Goal: Navigation & Orientation: Locate item on page

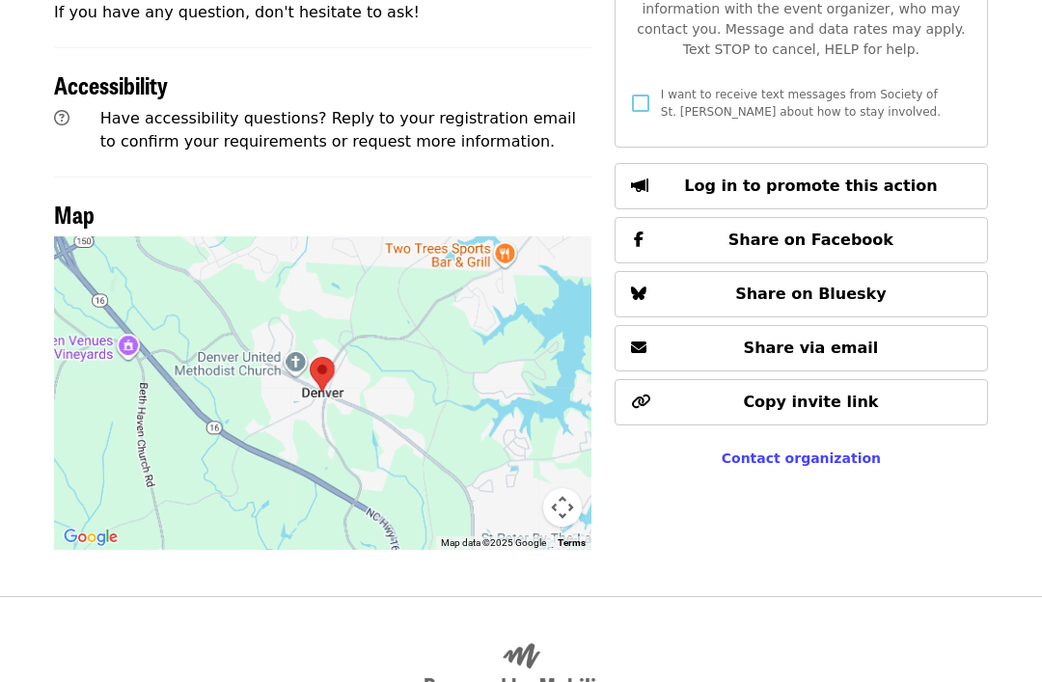
scroll to position [1082, 0]
click at [571, 490] on button "Map camera controls" at bounding box center [562, 507] width 39 height 39
click at [471, 497] on button "Move down" at bounding box center [466, 507] width 39 height 39
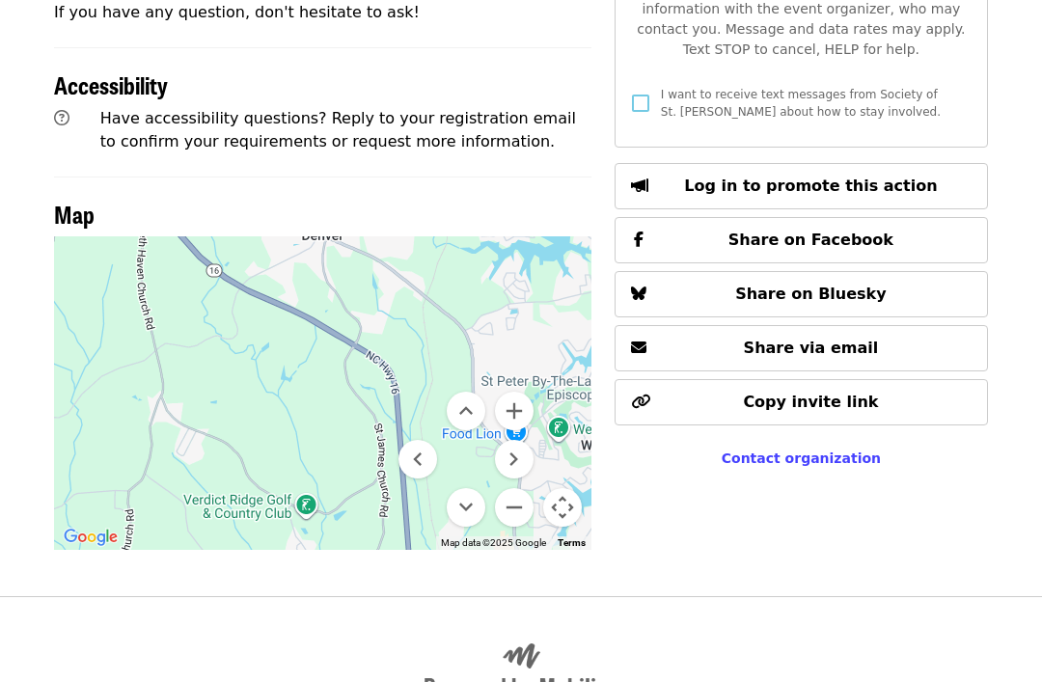
click at [474, 488] on button "Move down" at bounding box center [466, 507] width 39 height 39
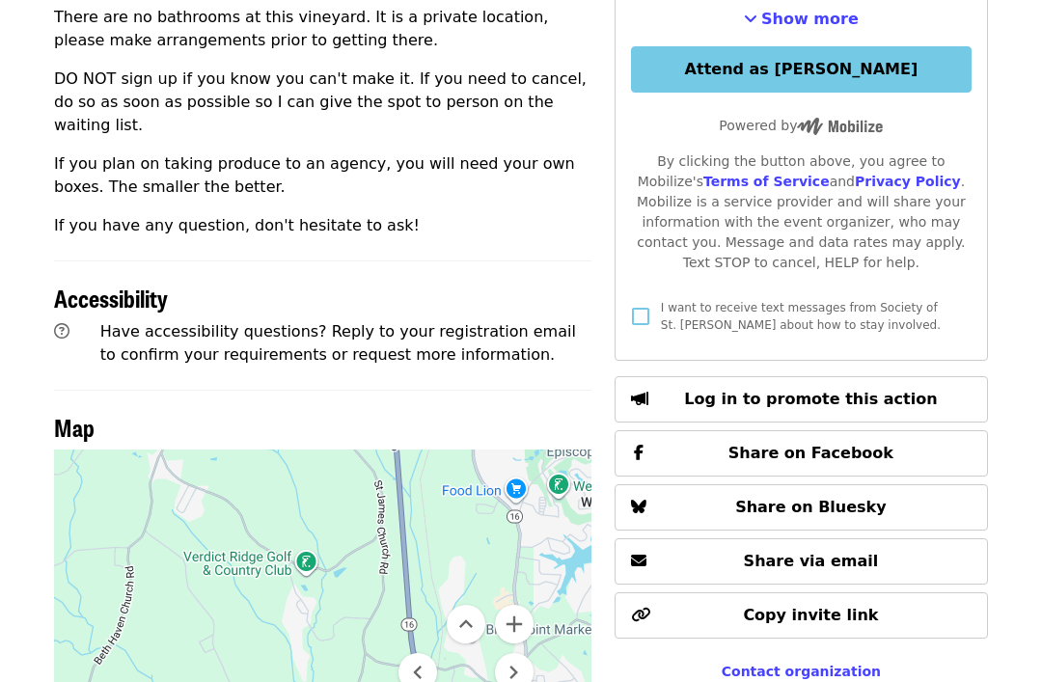
scroll to position [866, 0]
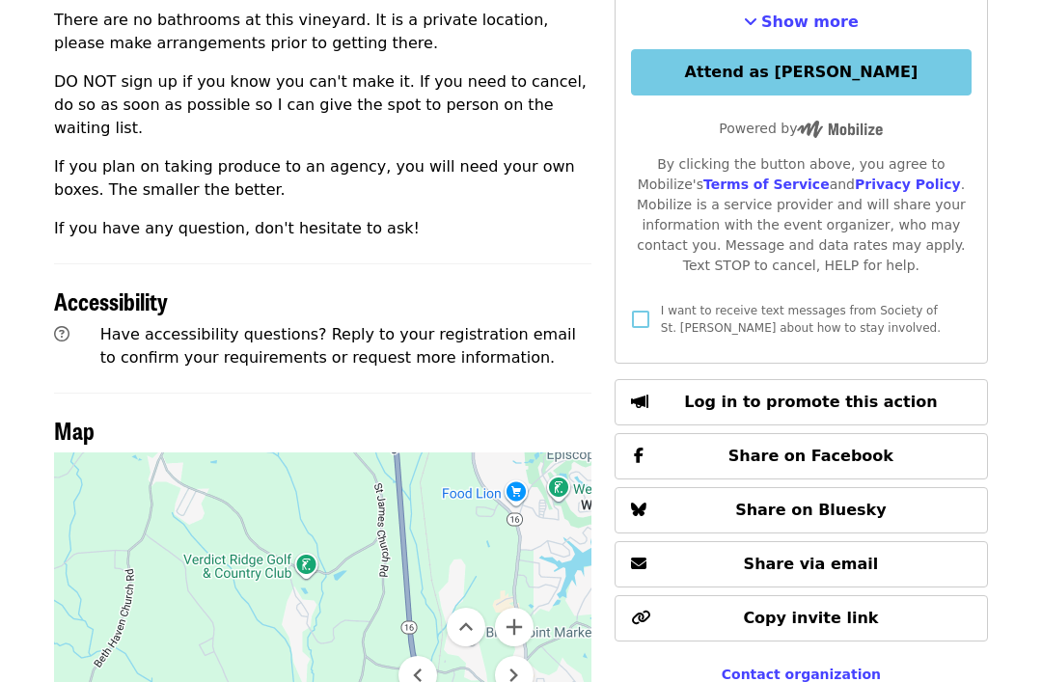
click at [474, 612] on button "Move up" at bounding box center [466, 627] width 39 height 39
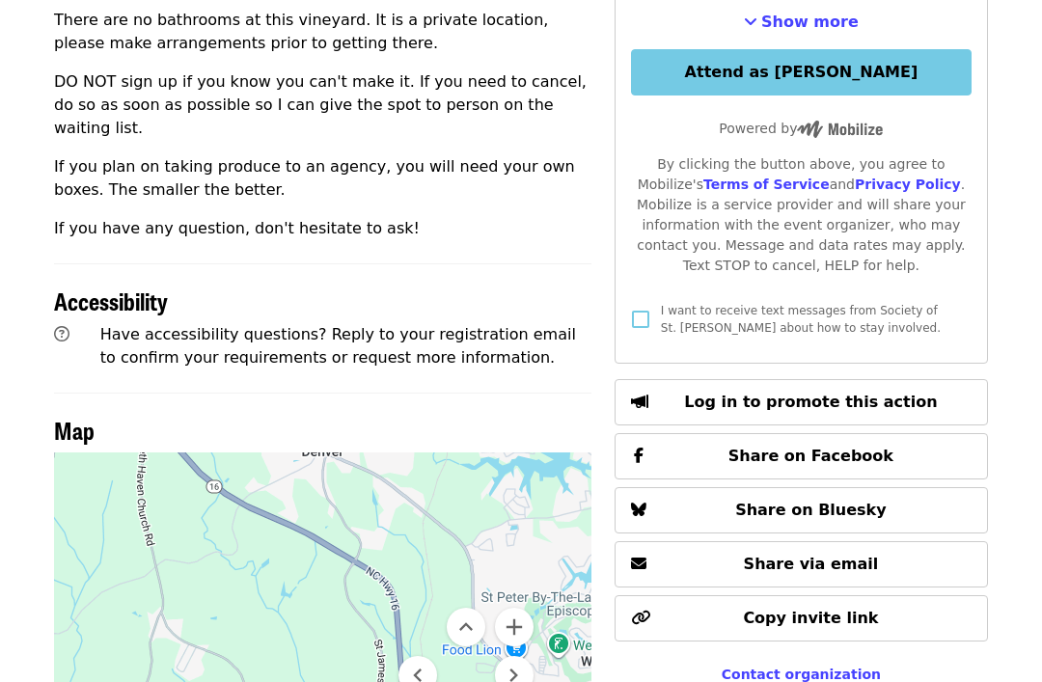
click at [476, 608] on button "Move up" at bounding box center [466, 627] width 39 height 39
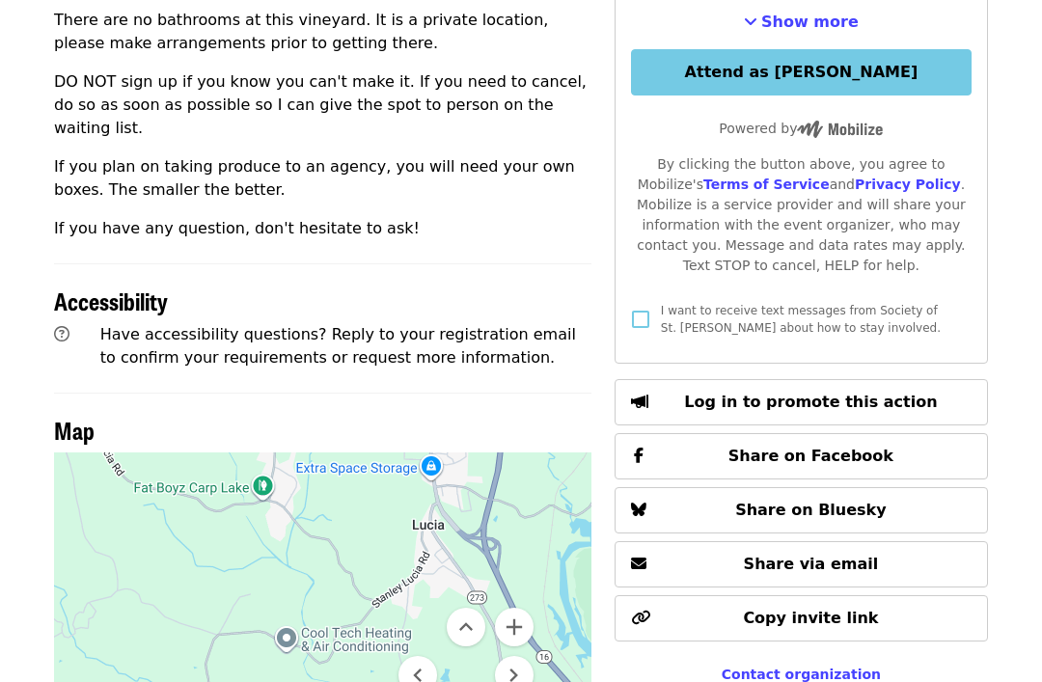
click at [538, 659] on div at bounding box center [322, 609] width 537 height 314
click at [528, 663] on button "Move right" at bounding box center [514, 675] width 39 height 39
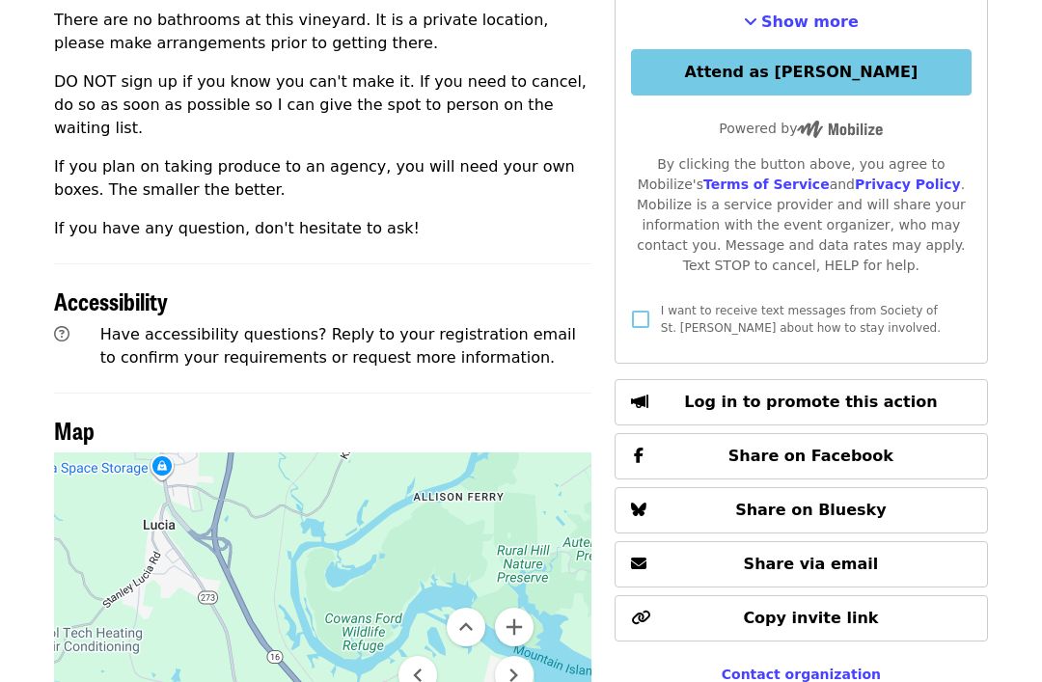
click at [464, 609] on button "Move up" at bounding box center [466, 627] width 39 height 39
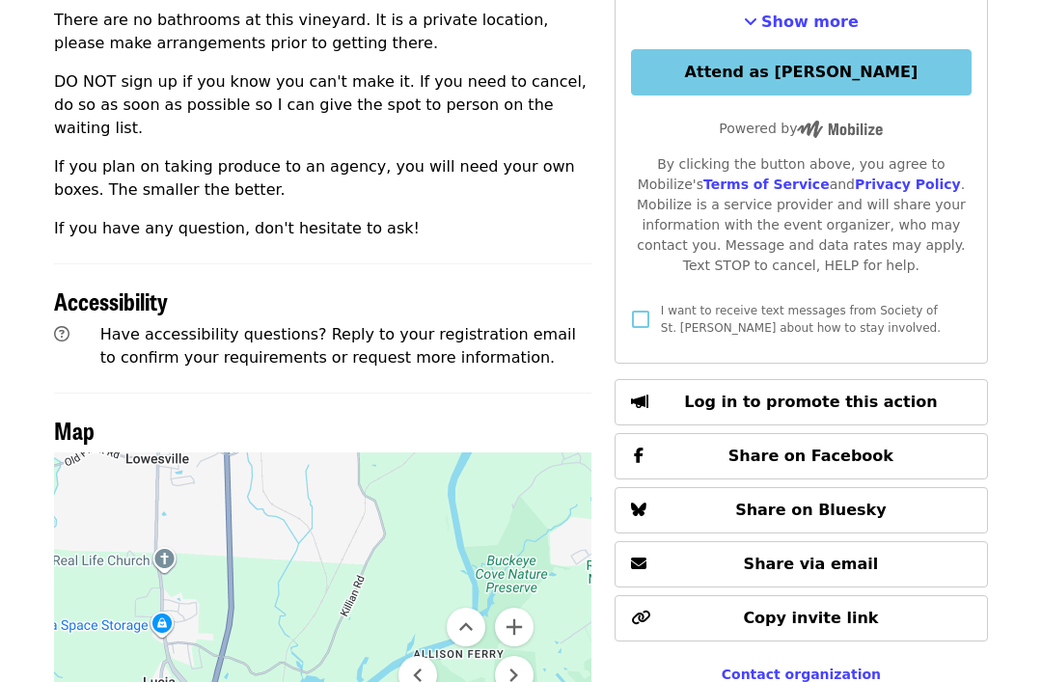
click at [472, 608] on button "Move up" at bounding box center [466, 627] width 39 height 39
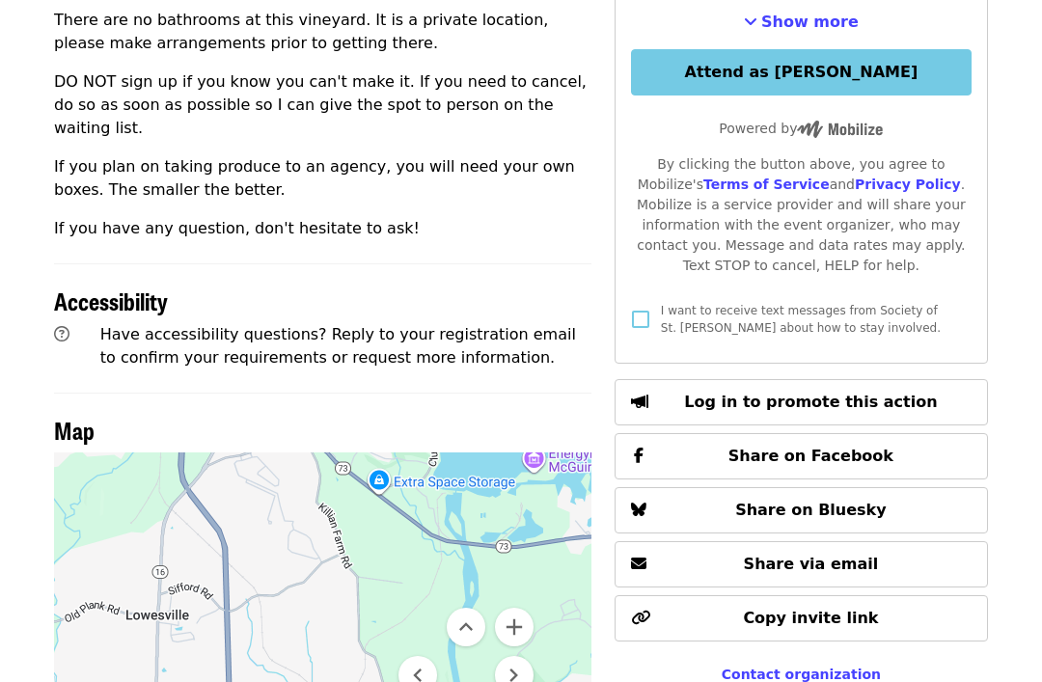
scroll to position [862, 0]
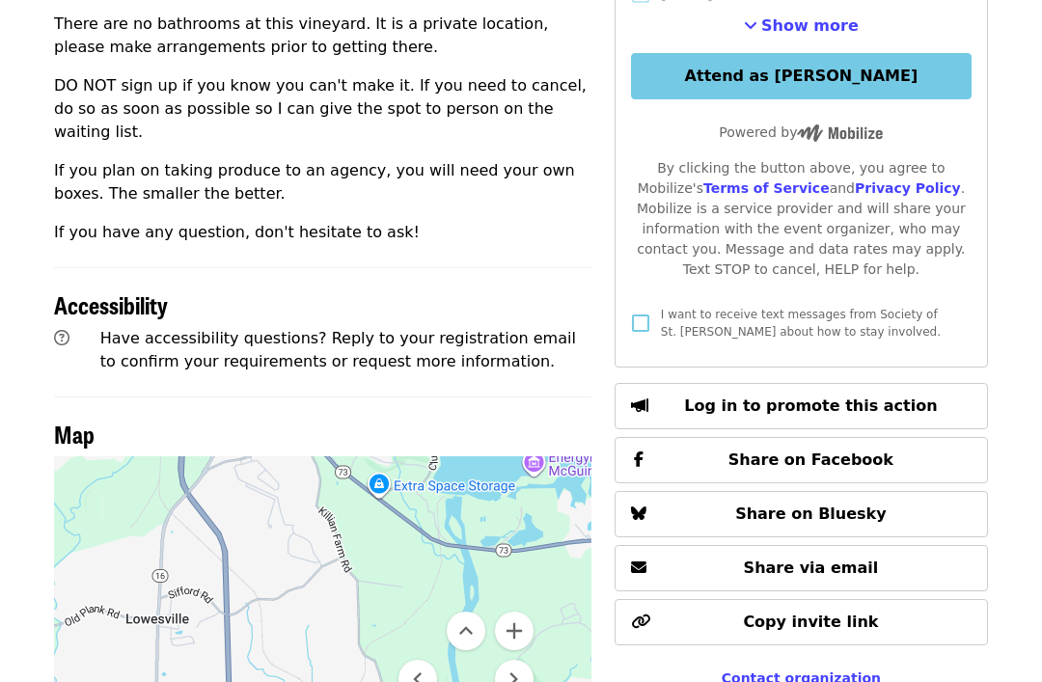
click at [473, 612] on button "Move up" at bounding box center [466, 631] width 39 height 39
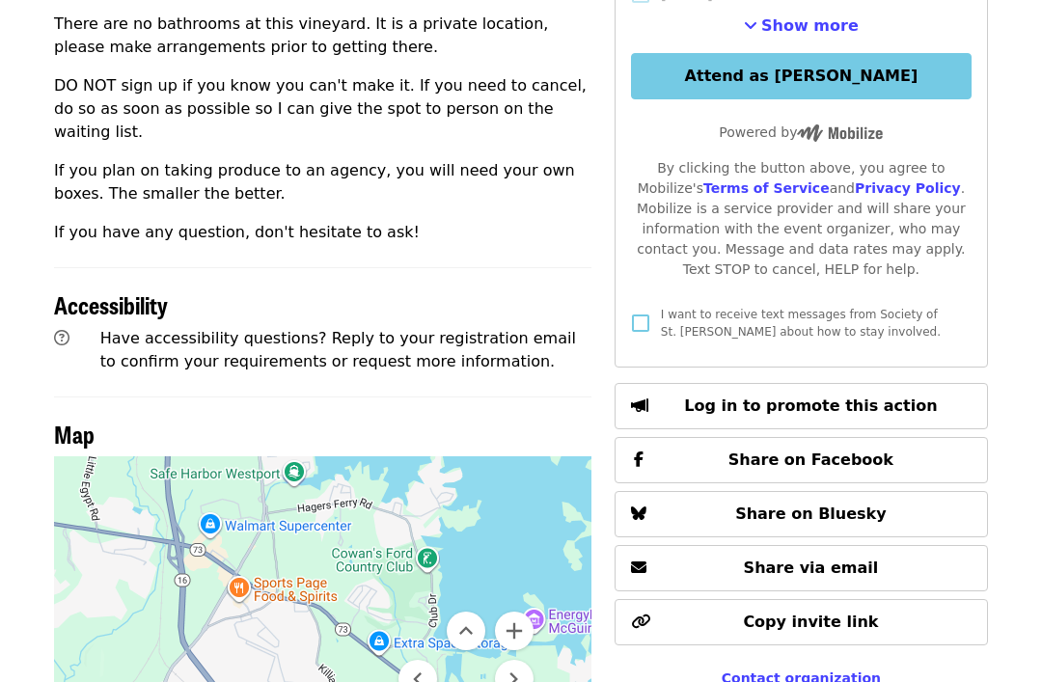
click at [477, 612] on button "Move up" at bounding box center [466, 631] width 39 height 39
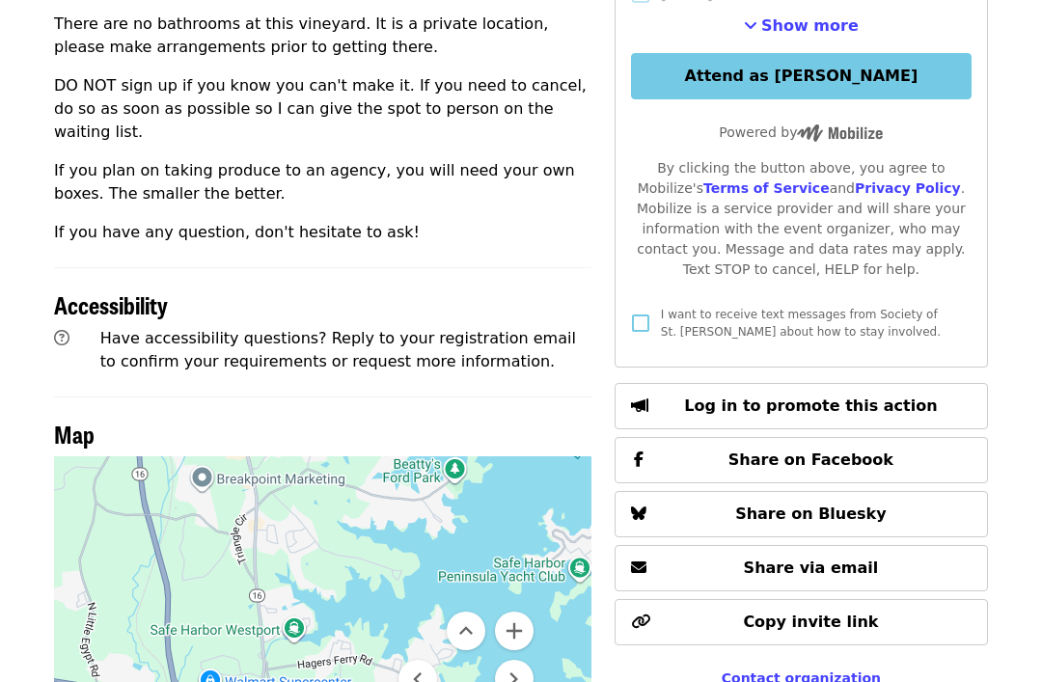
click at [479, 616] on button "Move up" at bounding box center [466, 631] width 39 height 39
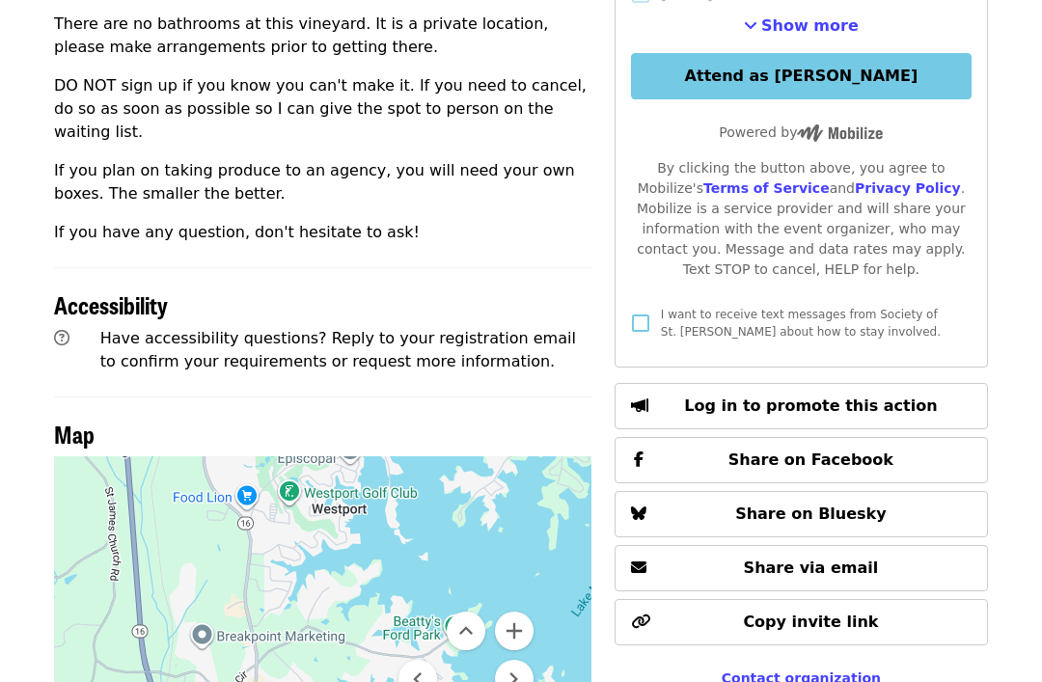
scroll to position [860, 0]
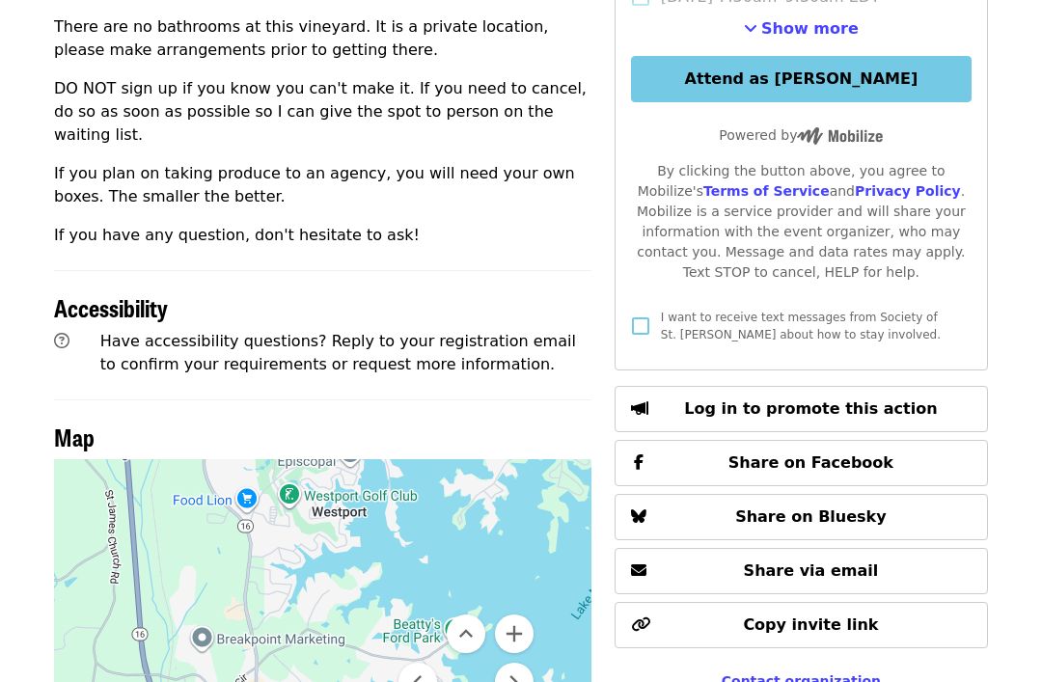
click at [523, 663] on button "Move right" at bounding box center [514, 682] width 39 height 39
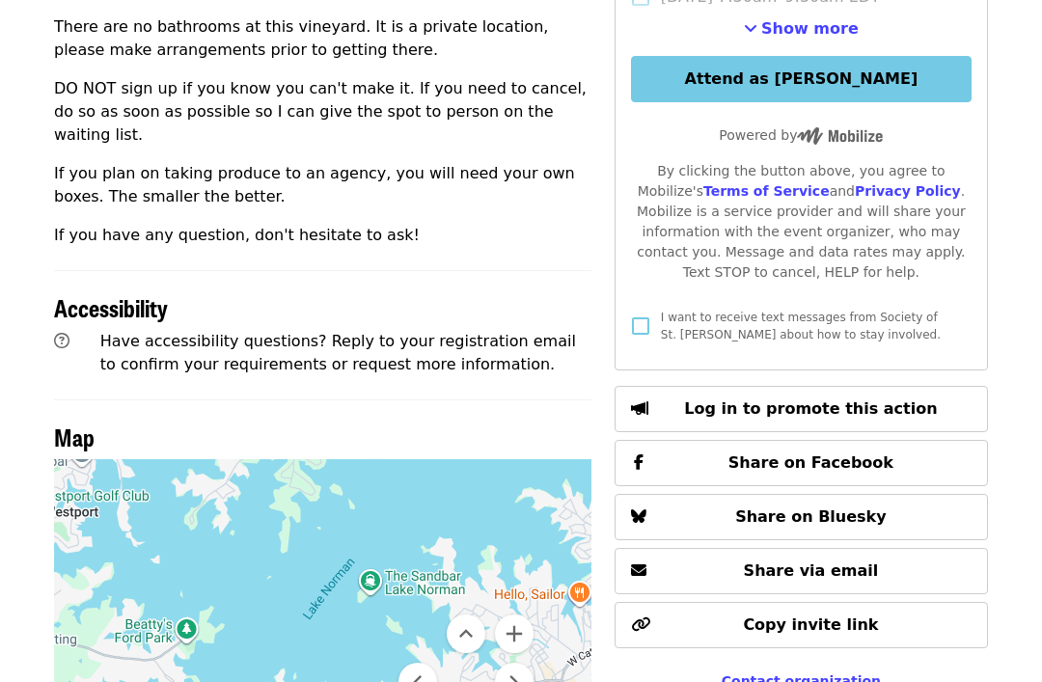
click at [424, 663] on button "Move left" at bounding box center [417, 682] width 39 height 39
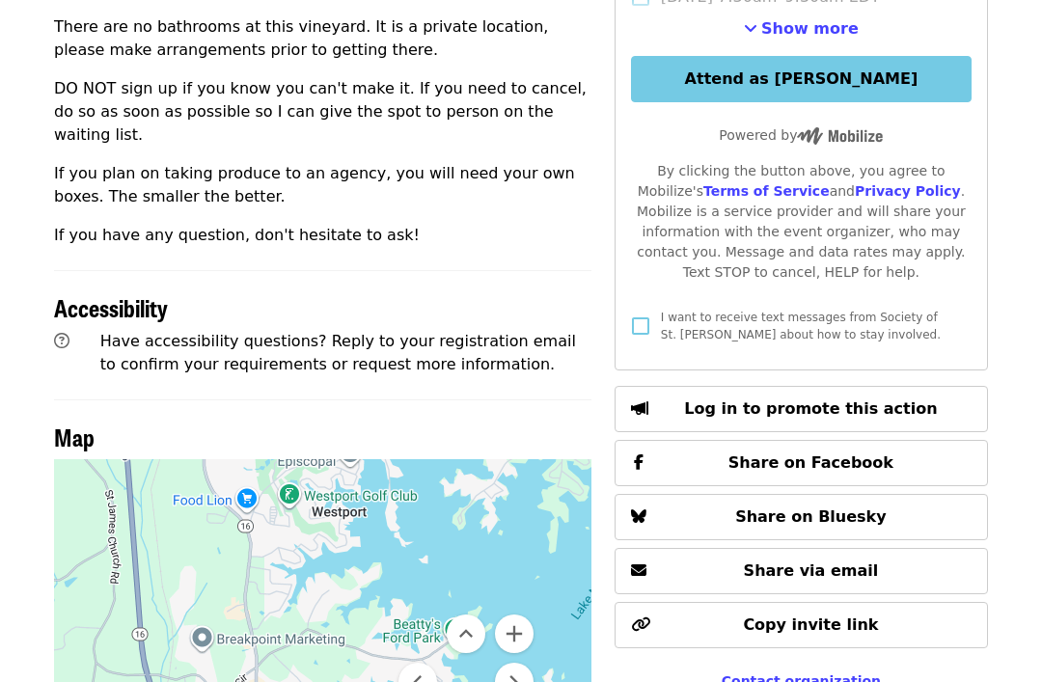
click at [479, 615] on button "Move up" at bounding box center [466, 634] width 39 height 39
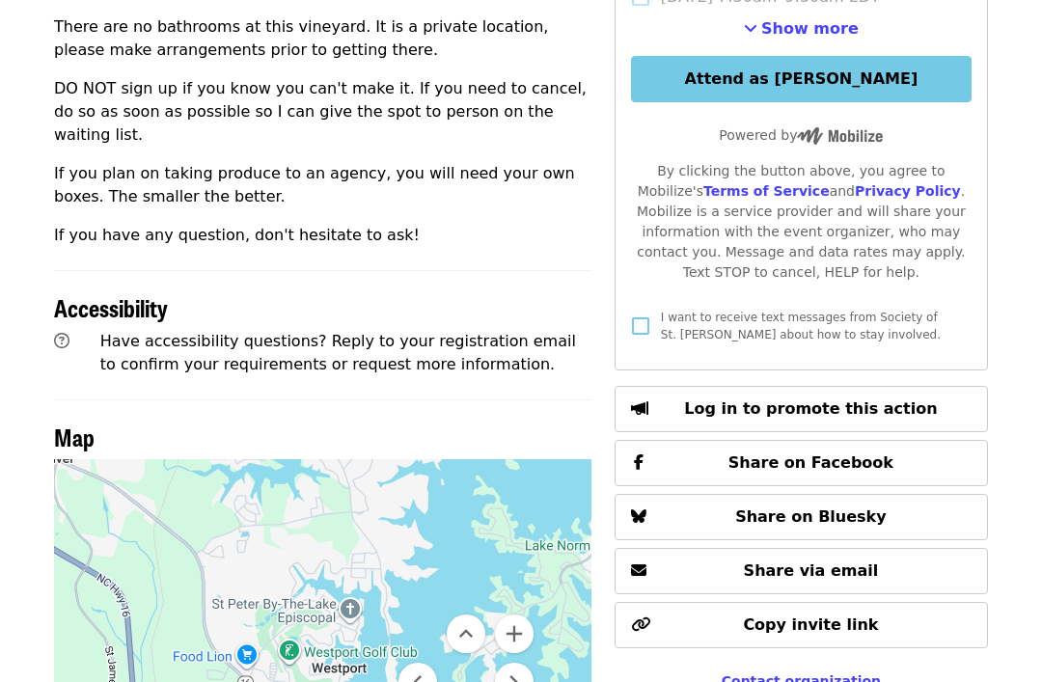
click at [476, 617] on button "Move up" at bounding box center [466, 634] width 39 height 39
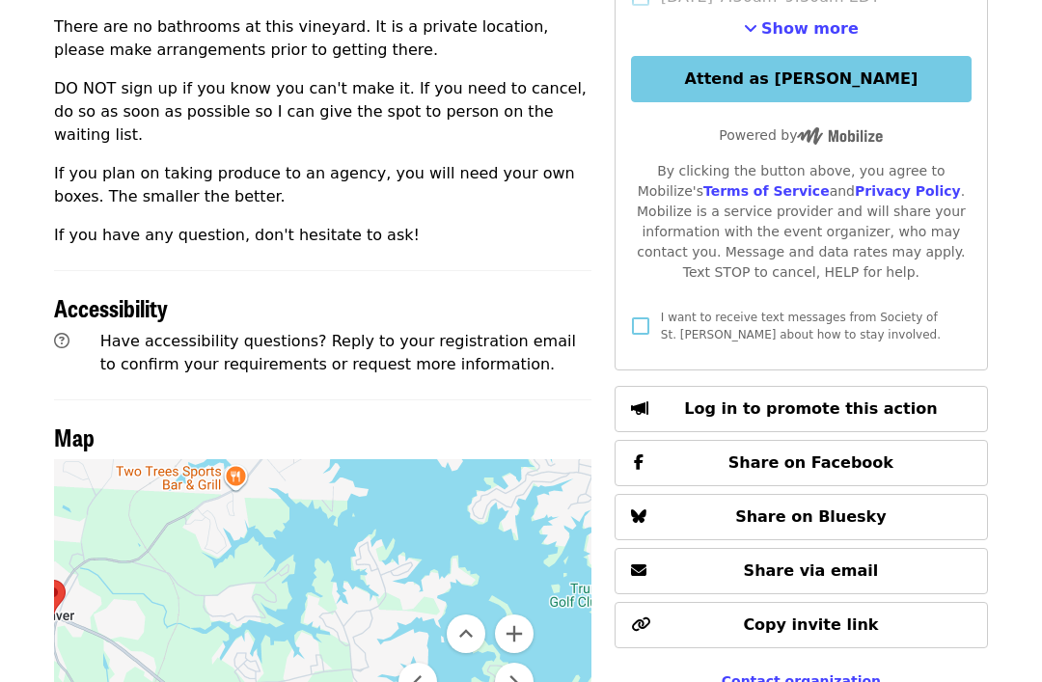
click at [424, 663] on button "Move left" at bounding box center [417, 682] width 39 height 39
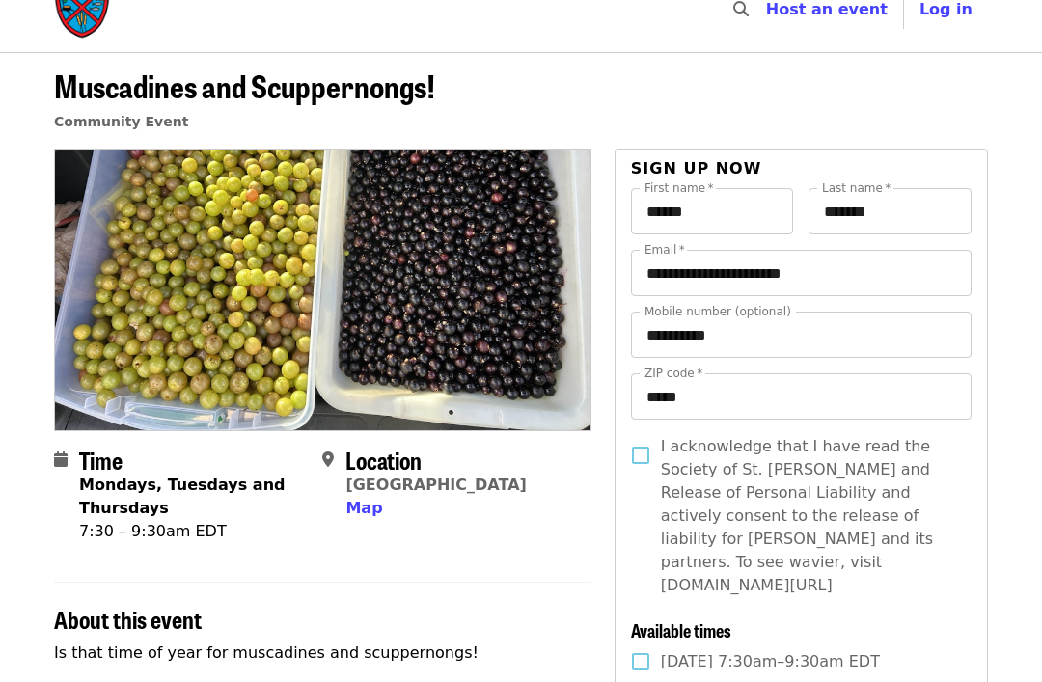
scroll to position [0, 0]
